Goal: Transaction & Acquisition: Download file/media

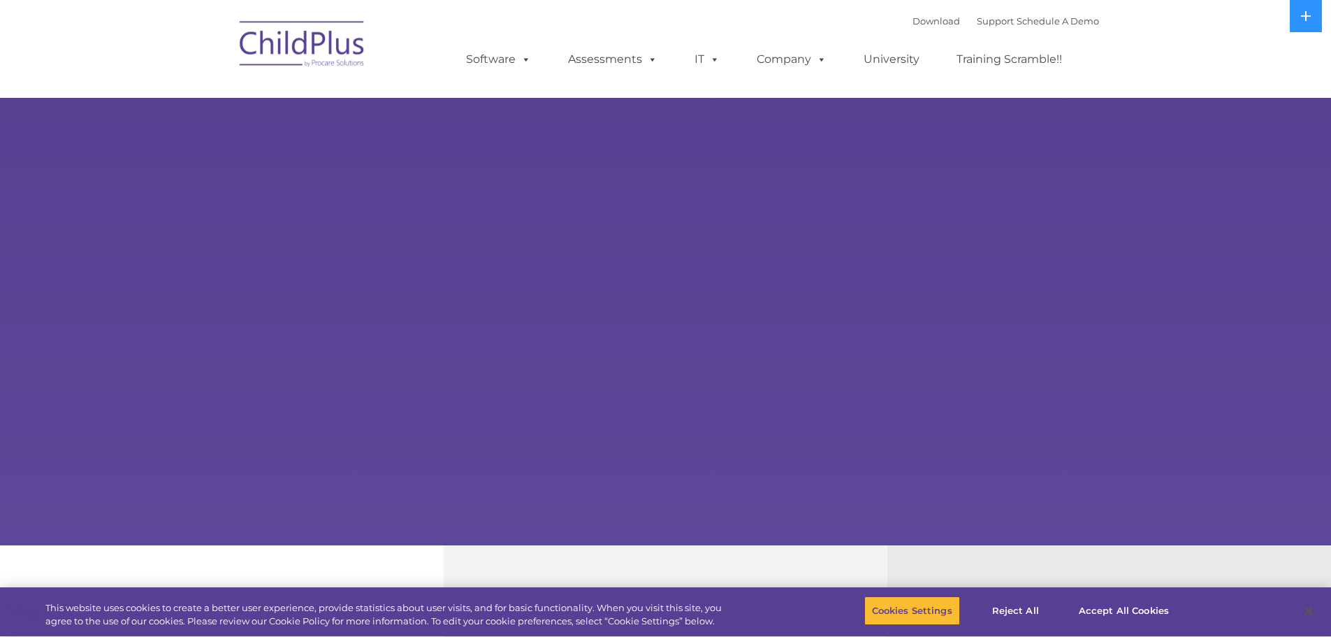
select select "MEDIUM"
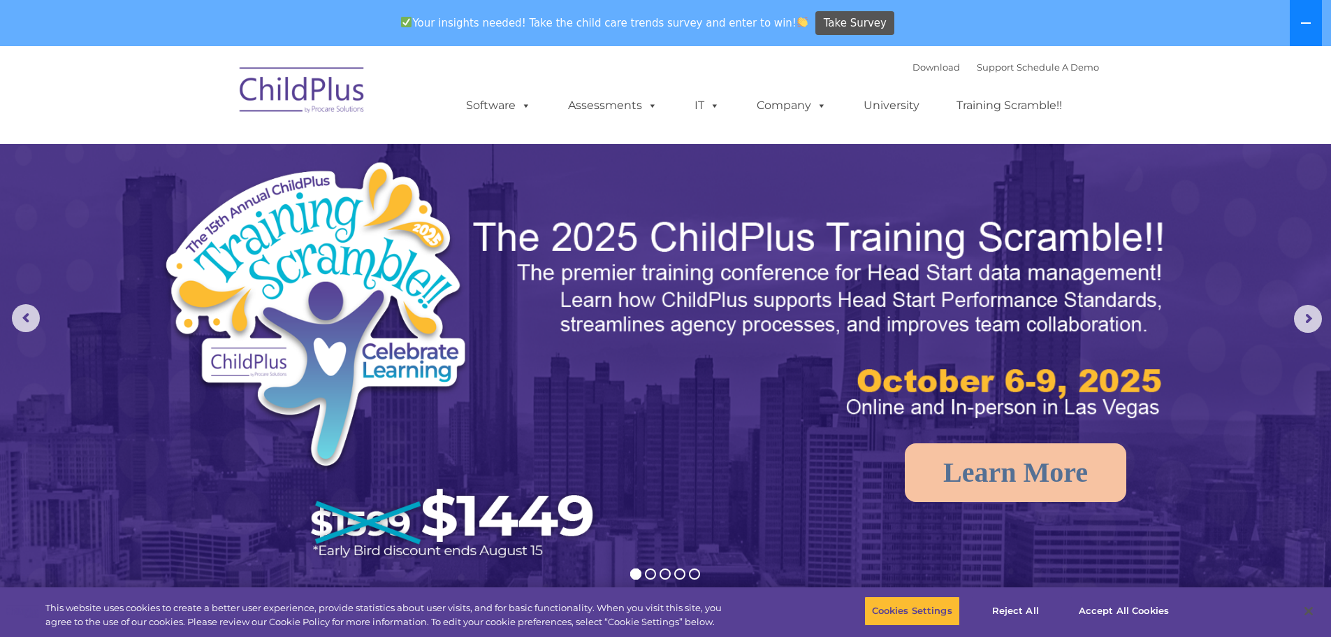
click at [1308, 24] on icon at bounding box center [1306, 22] width 11 height 11
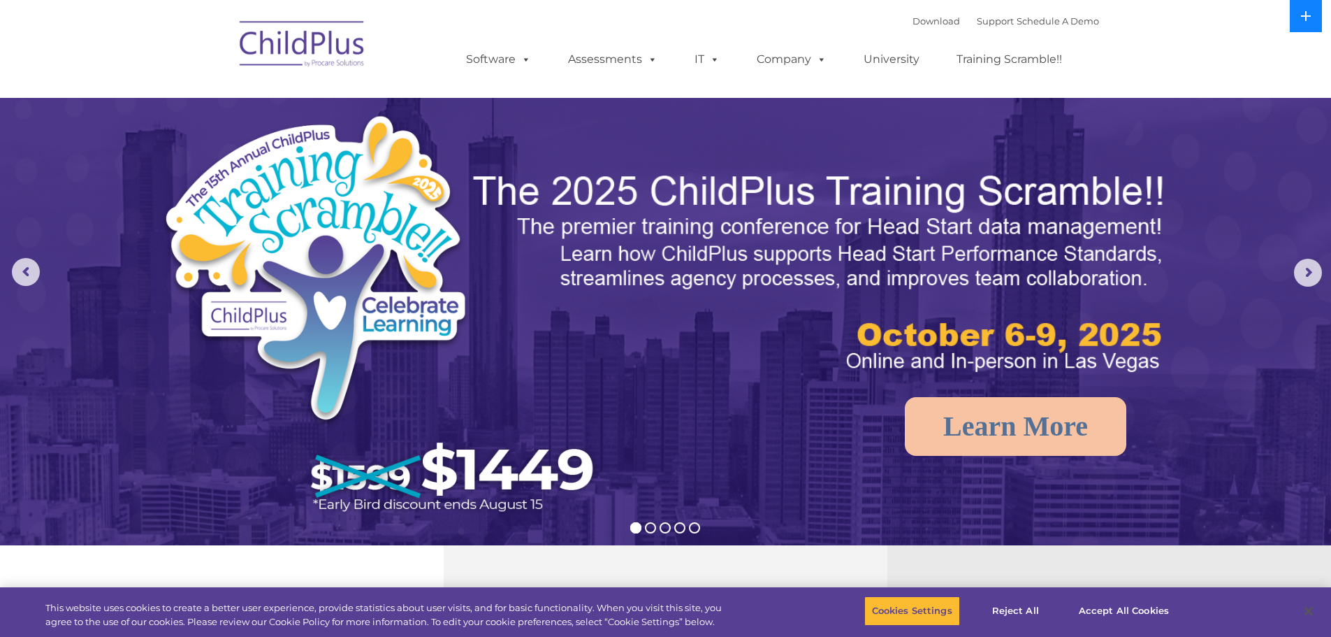
click at [1308, 24] on button at bounding box center [1306, 16] width 32 height 32
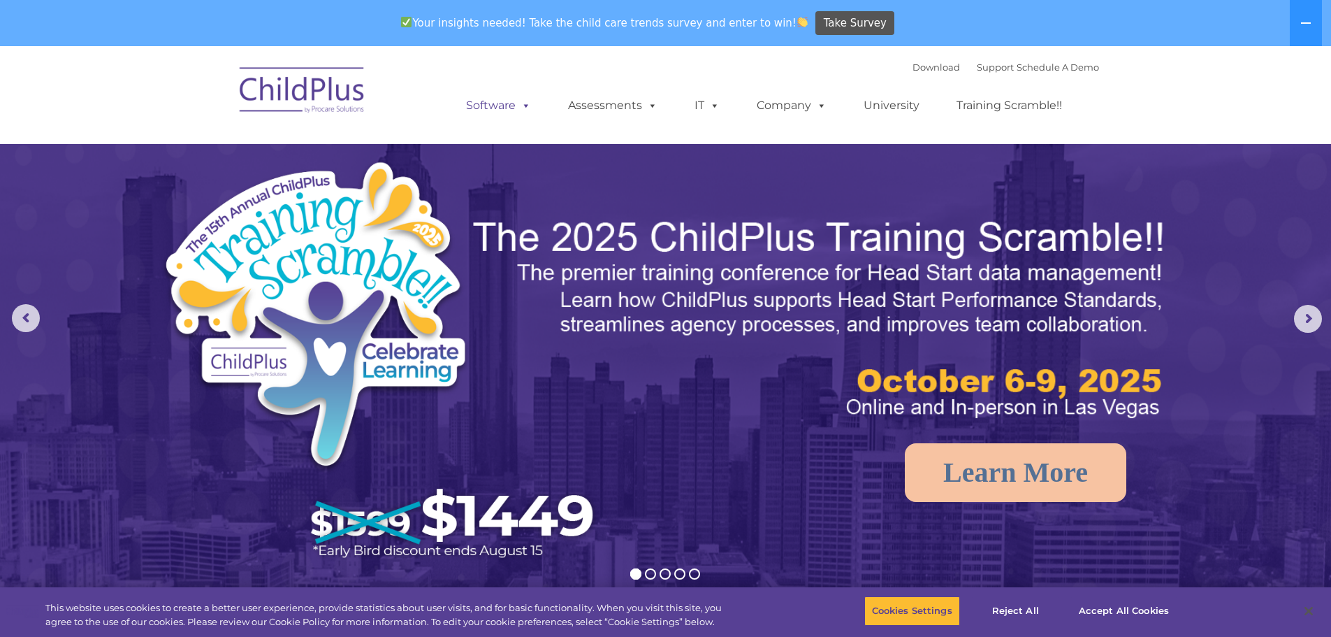
click at [535, 105] on link "Software" at bounding box center [498, 106] width 93 height 28
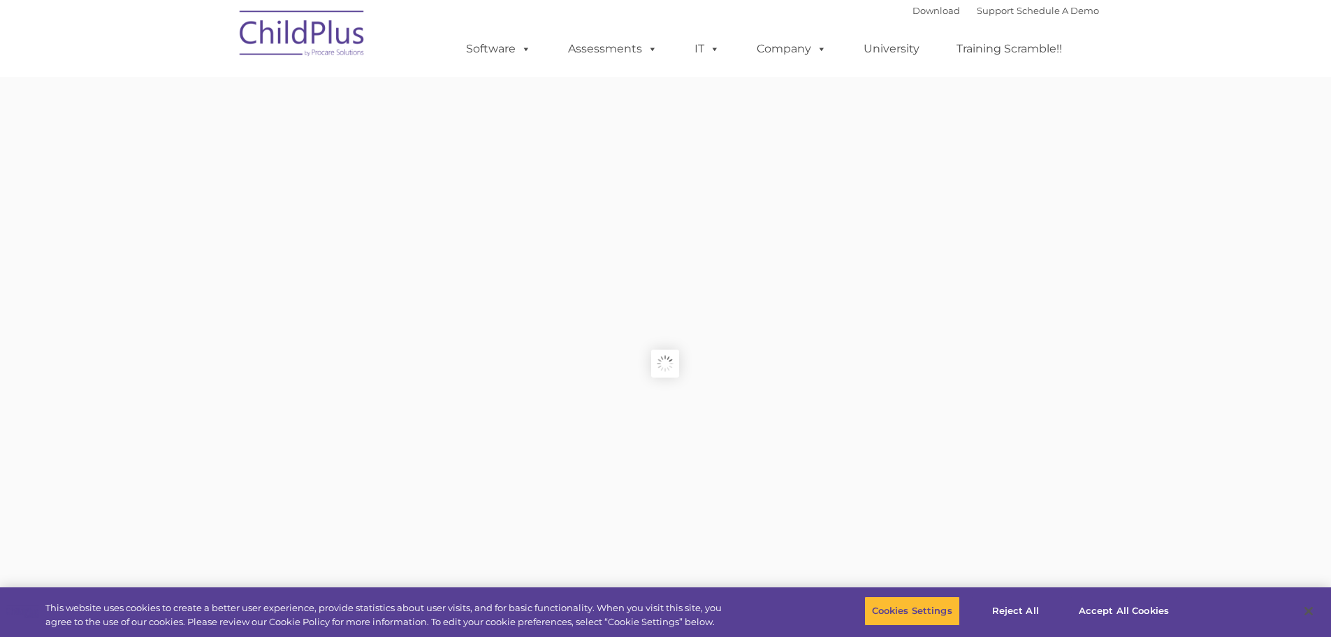
type input ""
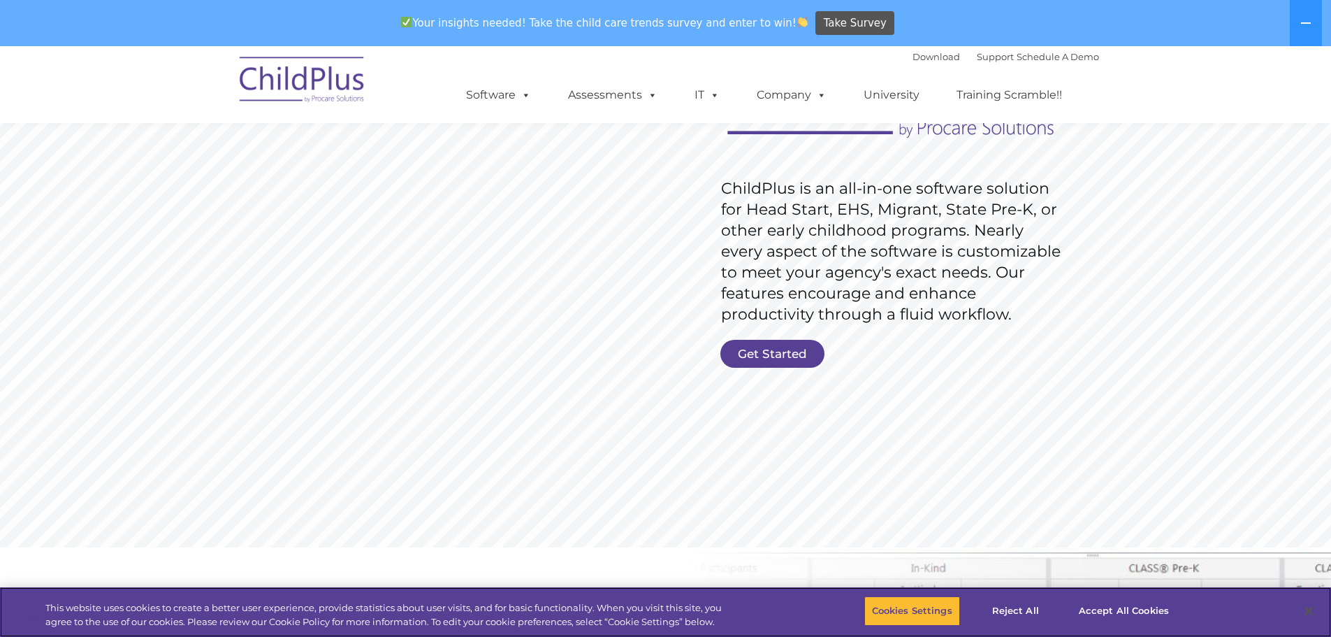
scroll to position [174, 0]
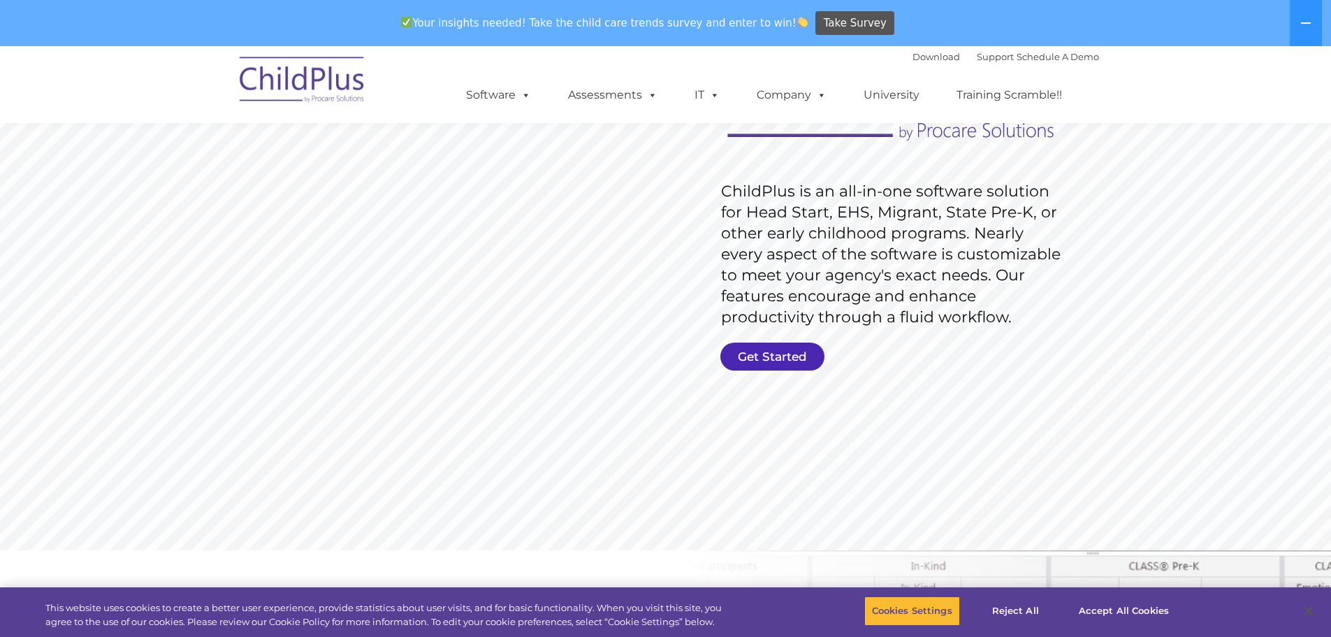
click at [762, 360] on link "Get Started" at bounding box center [773, 356] width 104 height 28
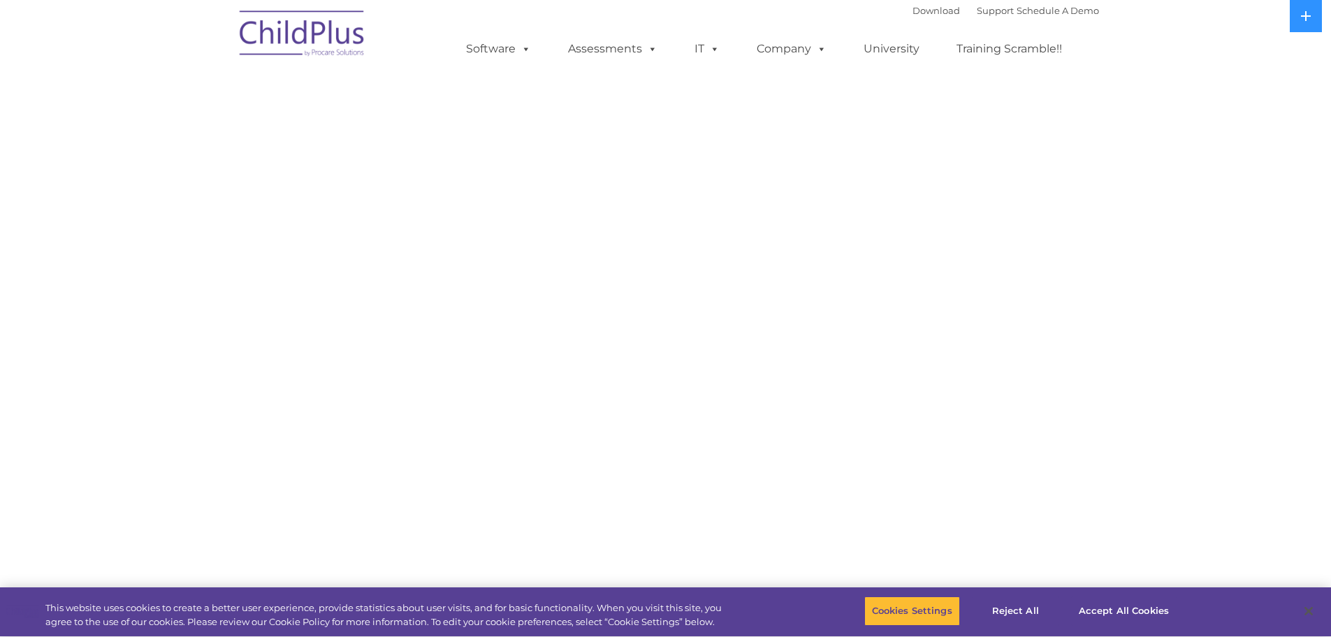
select select "MEDIUM"
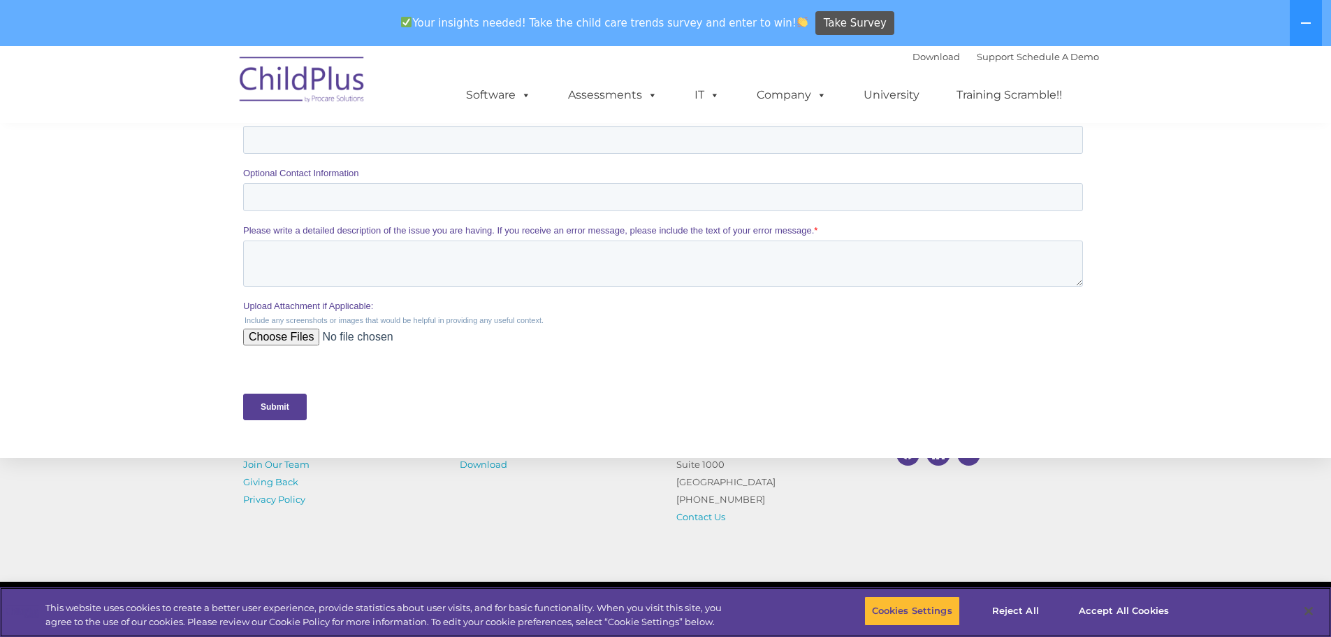
scroll to position [70, 0]
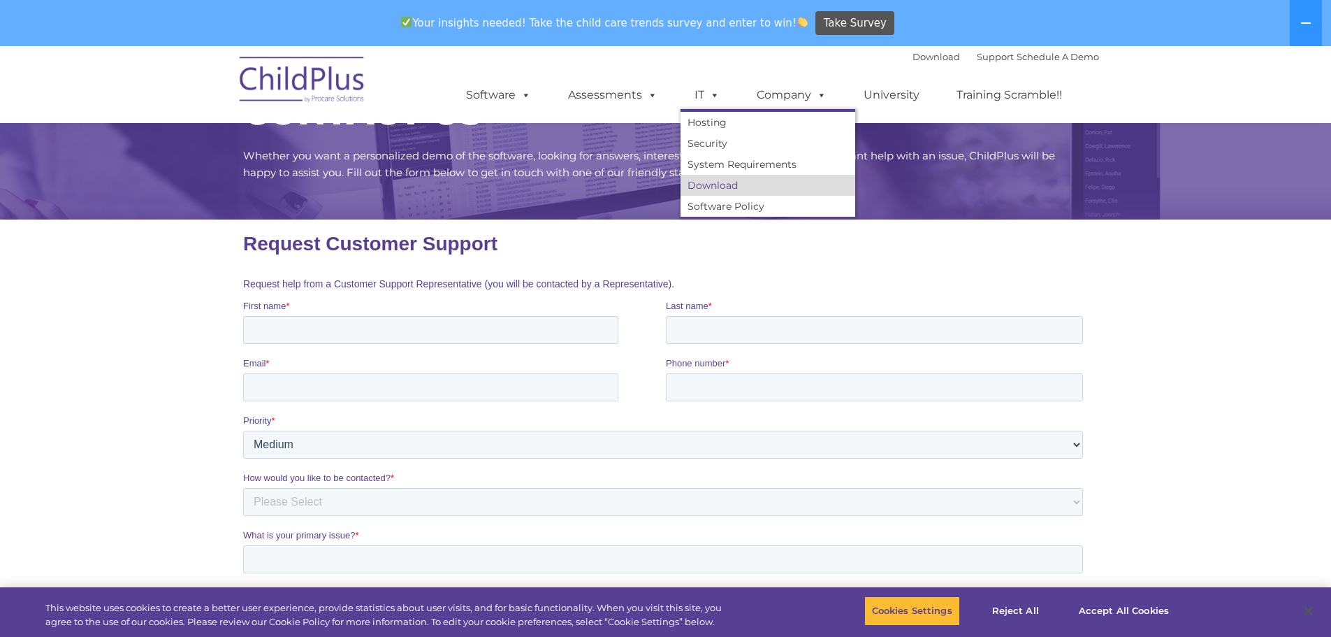
click at [752, 178] on link "Download" at bounding box center [768, 185] width 175 height 21
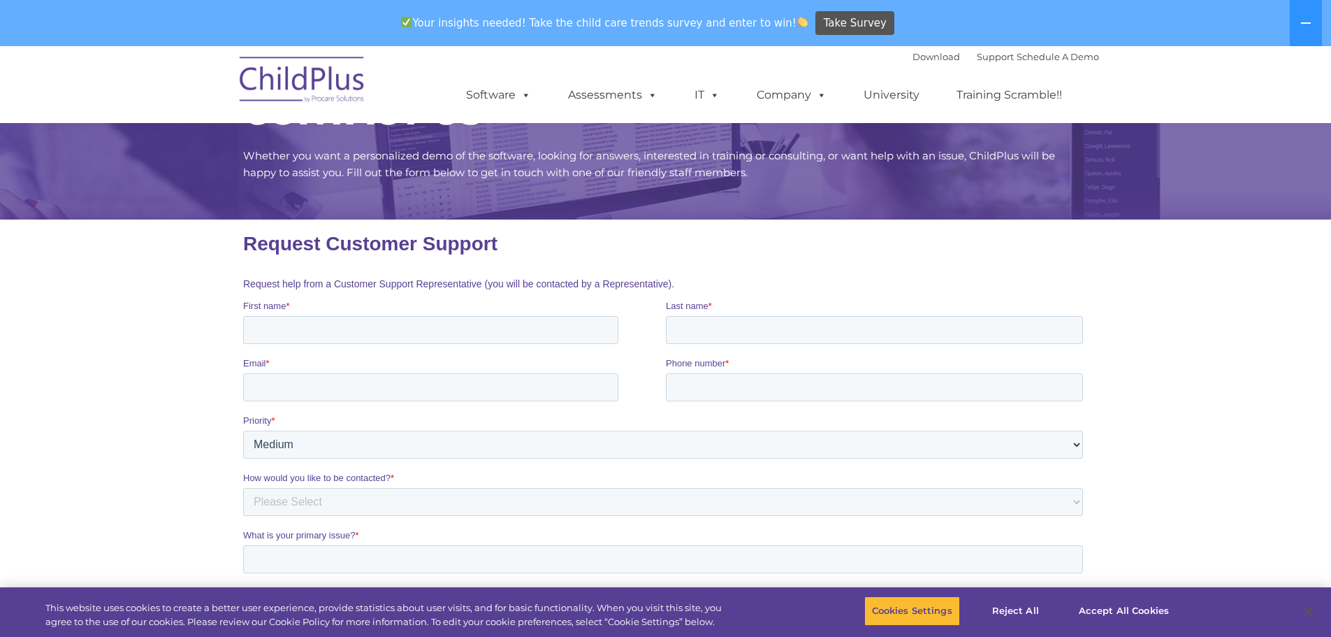
click at [272, 78] on img at bounding box center [303, 82] width 140 height 70
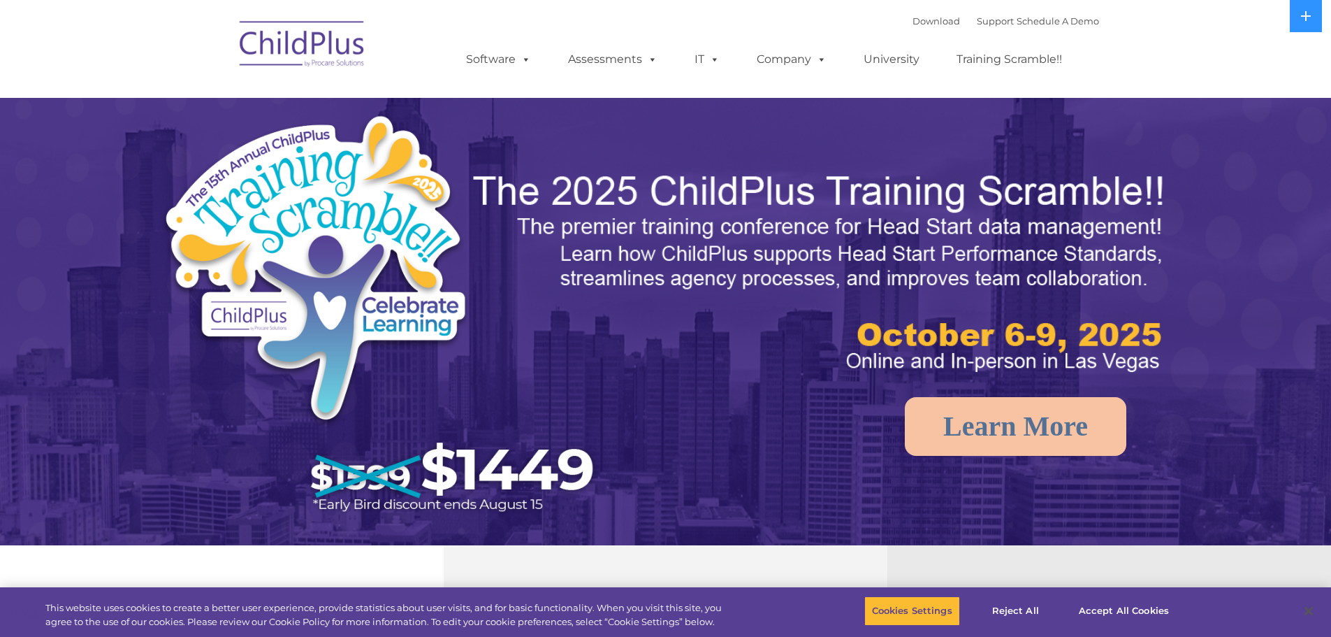
select select "MEDIUM"
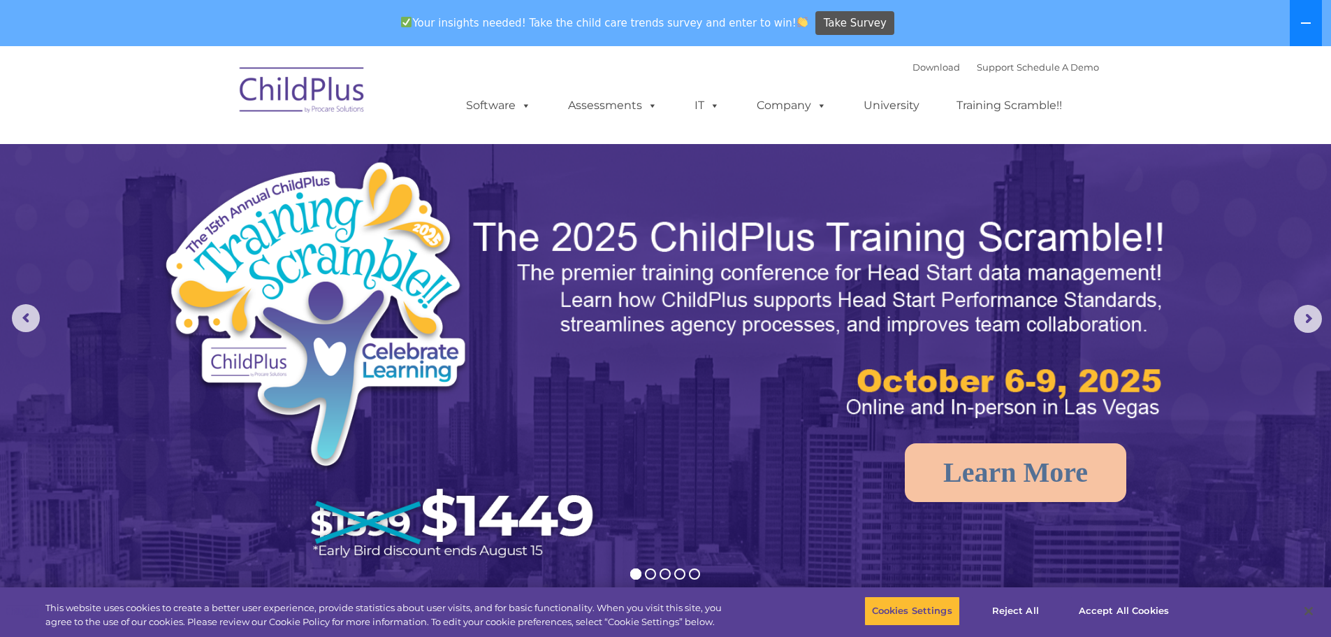
click at [1301, 25] on icon at bounding box center [1306, 22] width 11 height 11
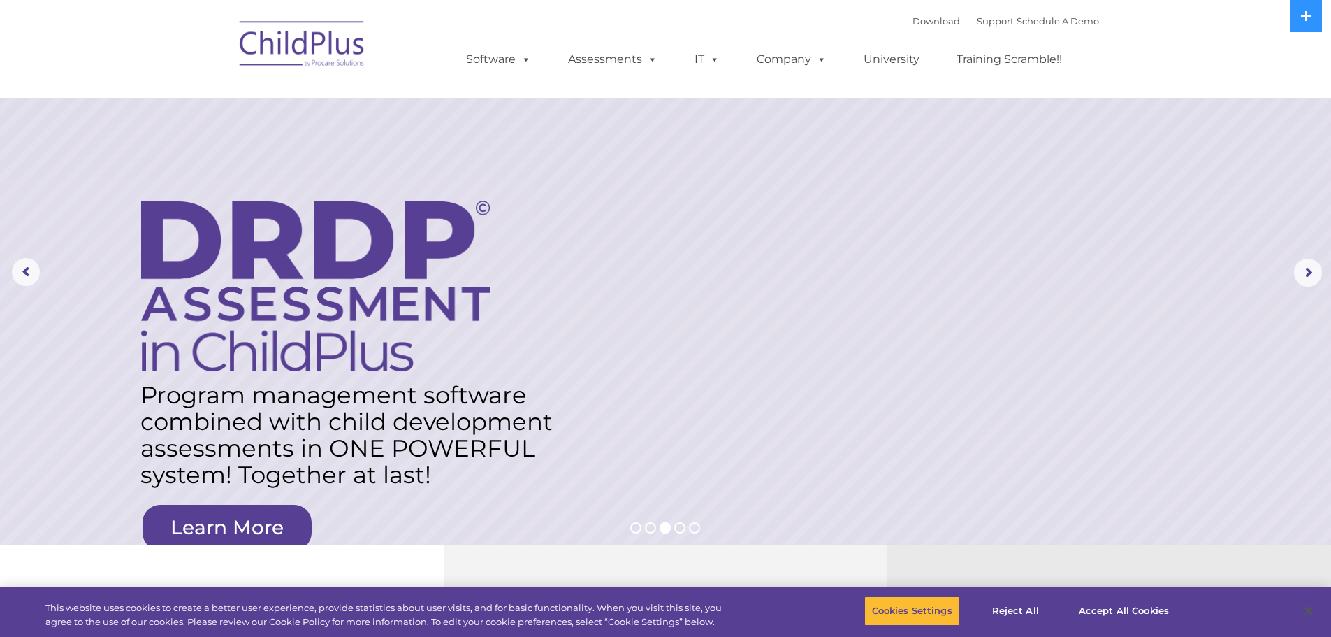
click at [353, 56] on img at bounding box center [303, 46] width 140 height 70
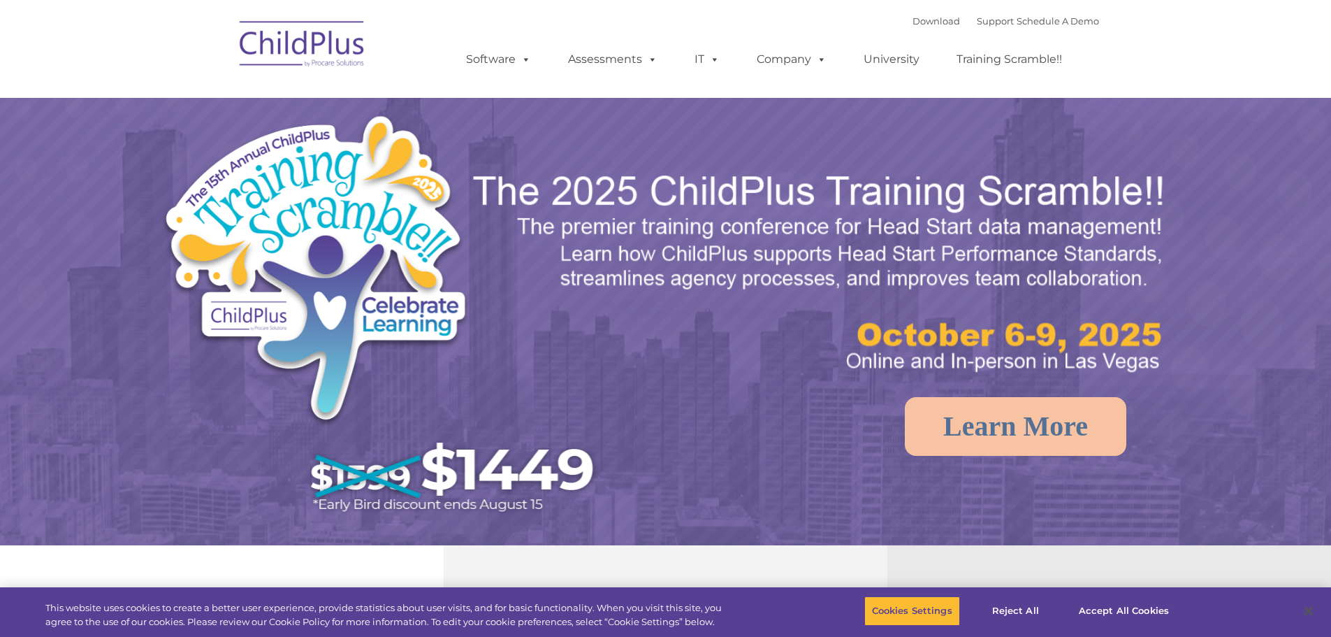
select select "MEDIUM"
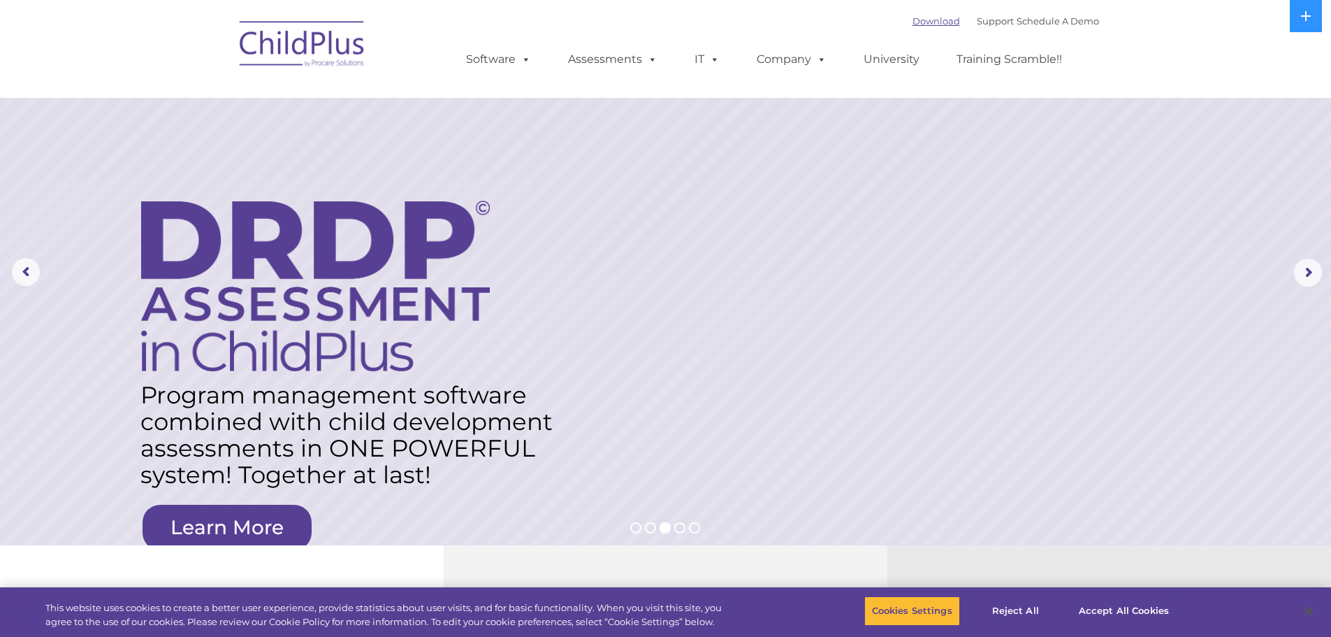
click at [934, 18] on link "Download" at bounding box center [937, 20] width 48 height 11
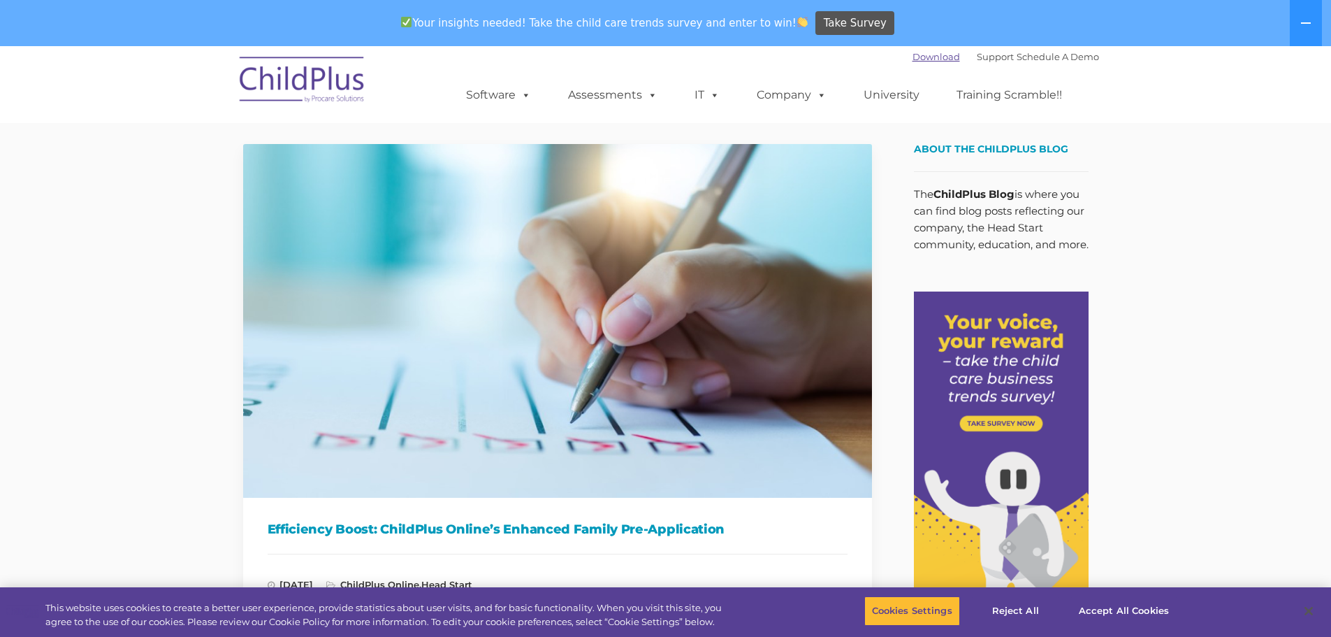
click at [923, 58] on link "Download" at bounding box center [937, 56] width 48 height 11
